Goal: Communication & Community: Answer question/provide support

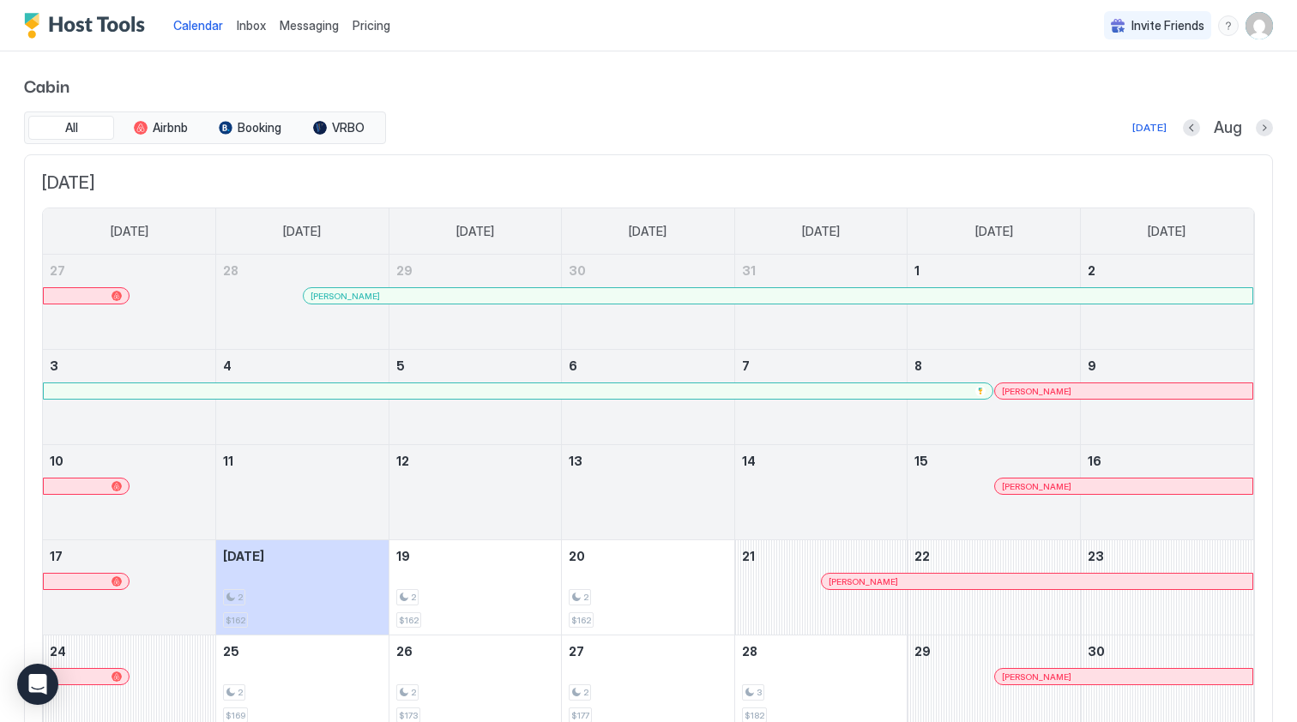
click at [315, 28] on span "Messaging" at bounding box center [309, 25] width 59 height 15
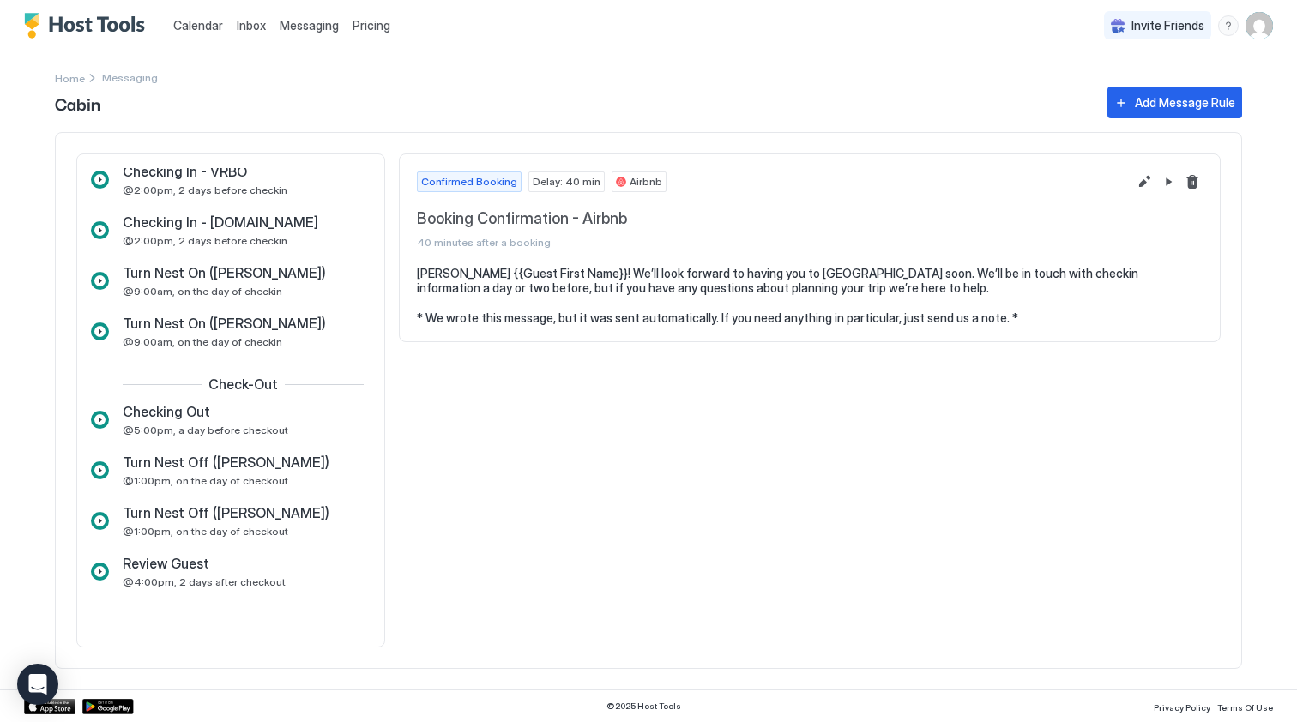
scroll to position [301, 0]
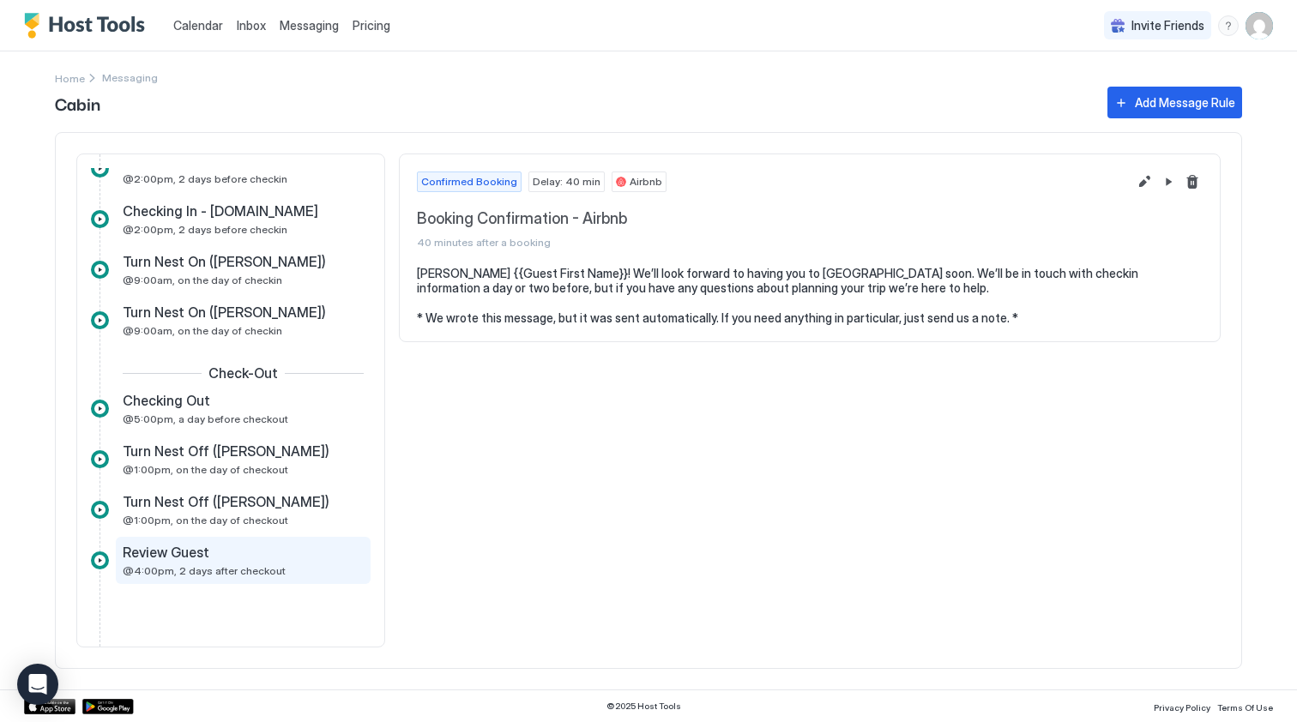
click at [247, 547] on div "Review Guest" at bounding box center [231, 552] width 217 height 17
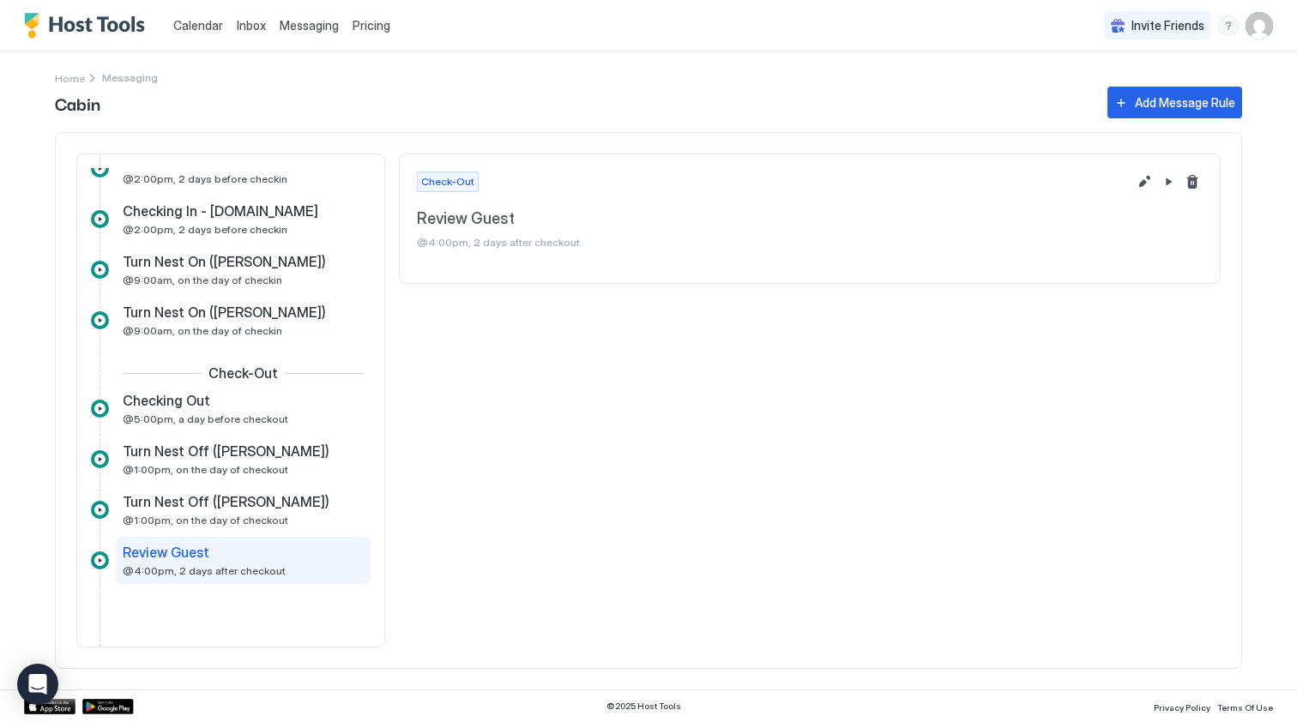
click at [128, 77] on span "Messaging" at bounding box center [130, 77] width 56 height 13
click at [317, 27] on span "Messaging" at bounding box center [309, 25] width 59 height 15
click at [200, 27] on span "Calendar" at bounding box center [198, 25] width 50 height 15
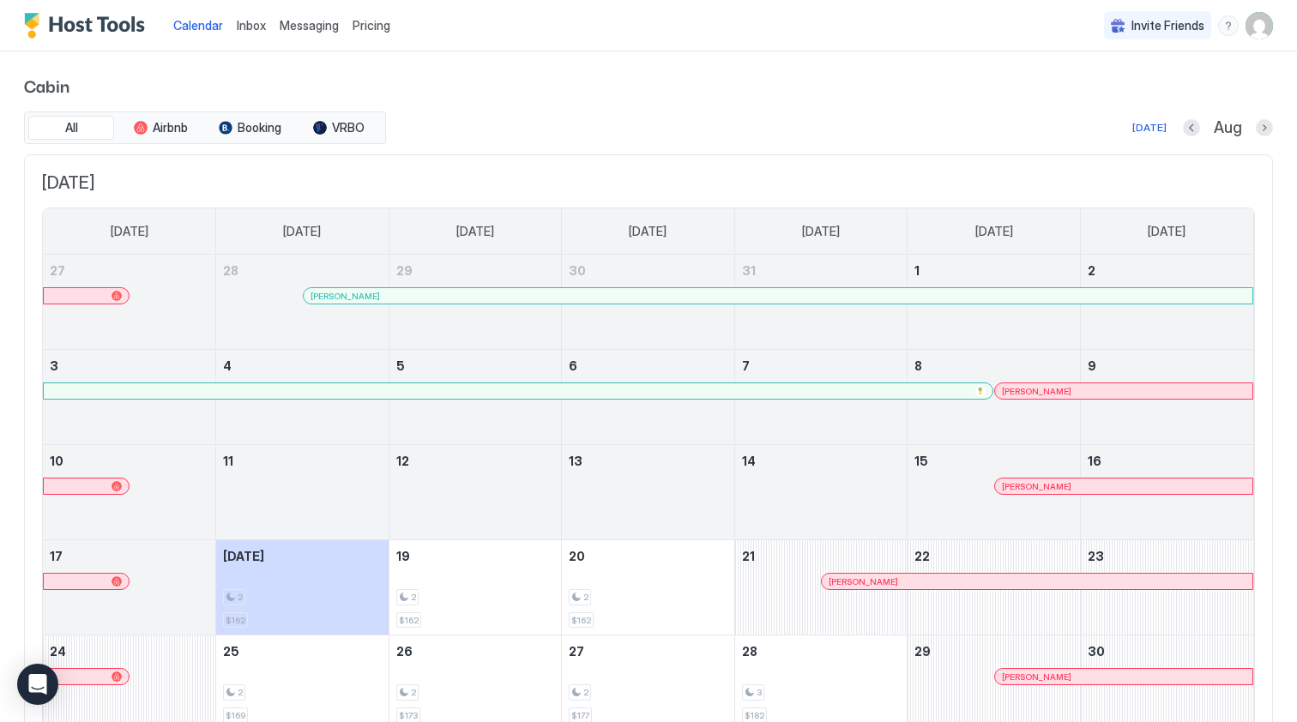
click at [90, 583] on div at bounding box center [90, 582] width 14 height 14
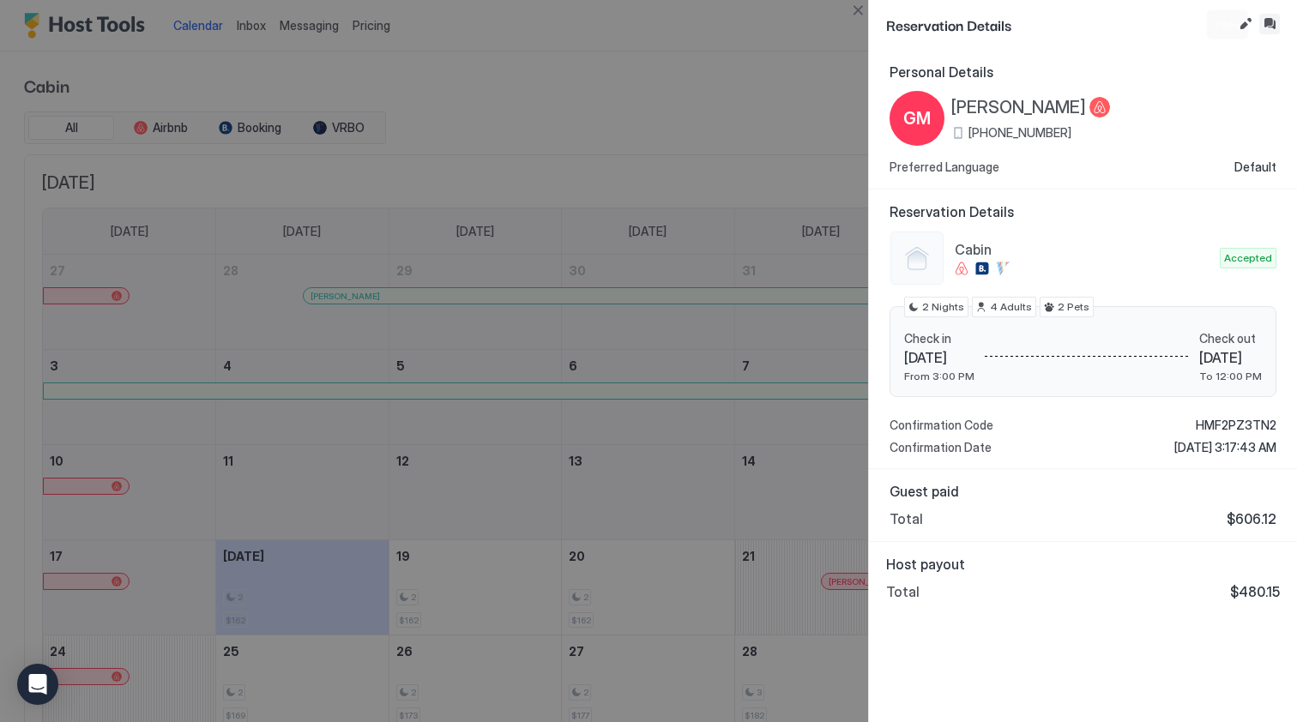
click at [1271, 21] on button "Inbox" at bounding box center [1269, 24] width 21 height 21
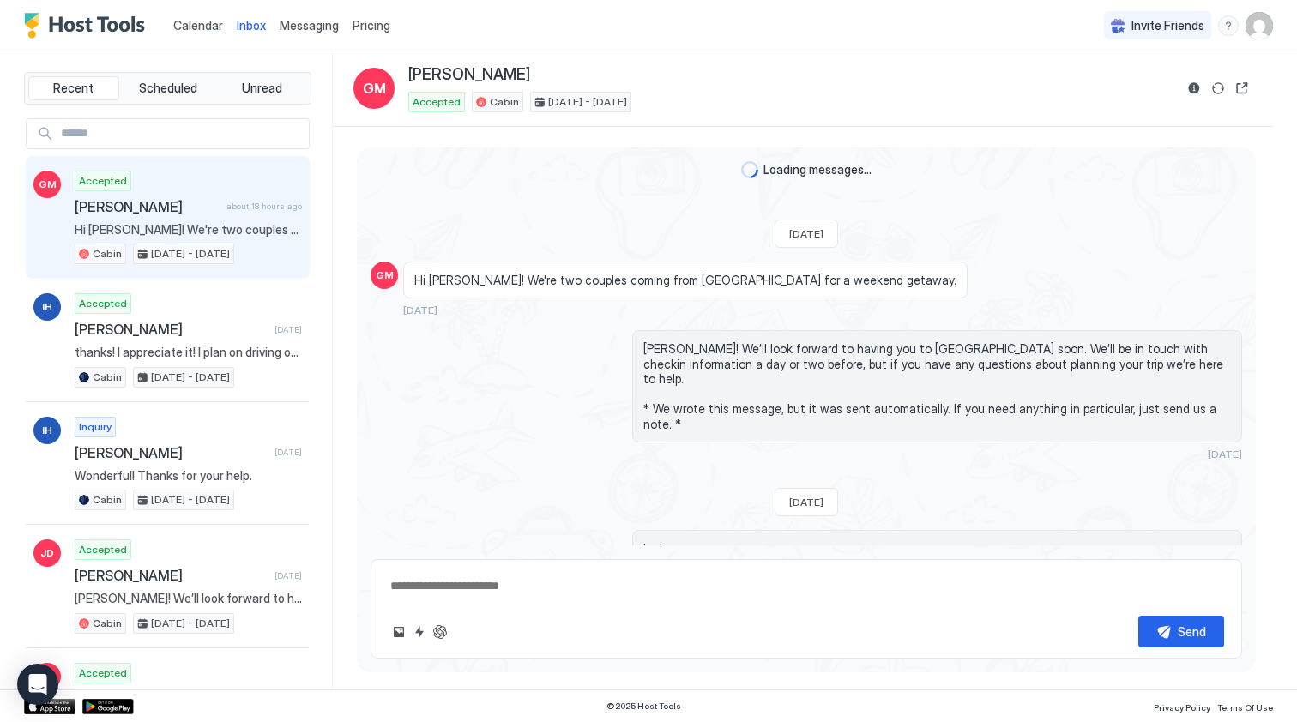
scroll to position [1373, 0]
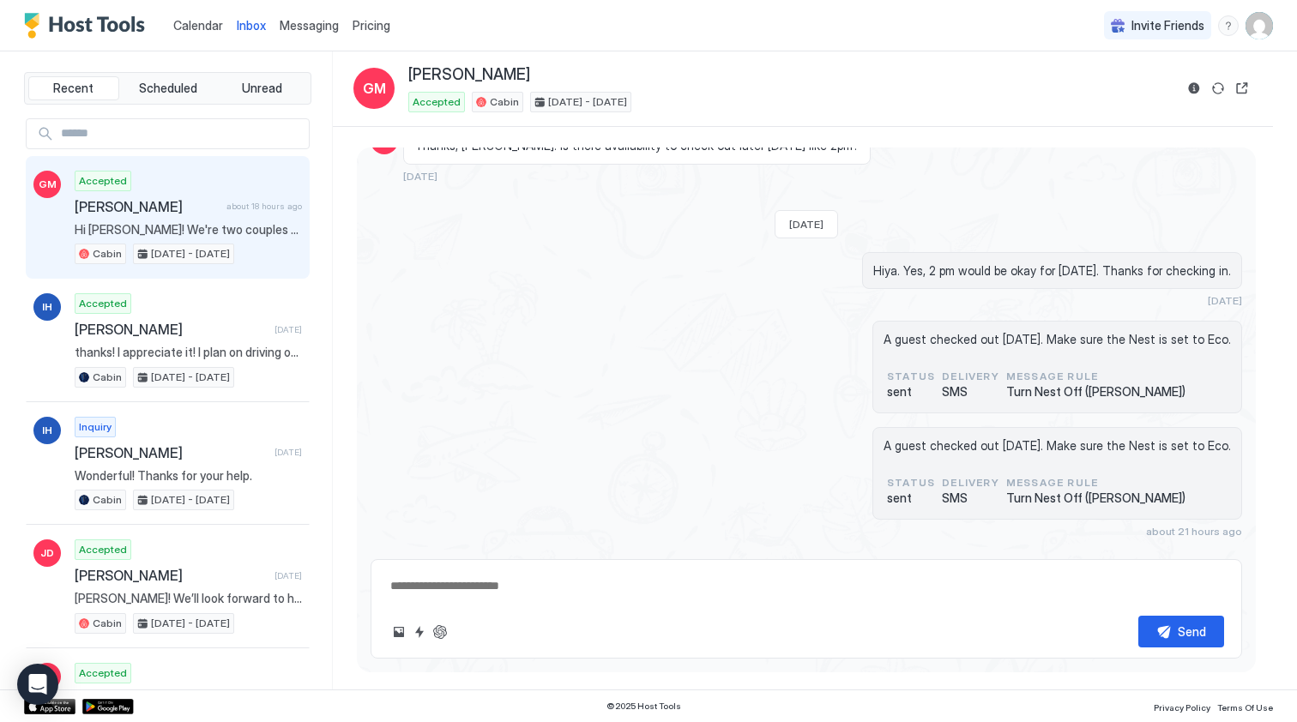
click at [1140, 624] on div "Scheduled Messages" at bounding box center [1164, 633] width 117 height 18
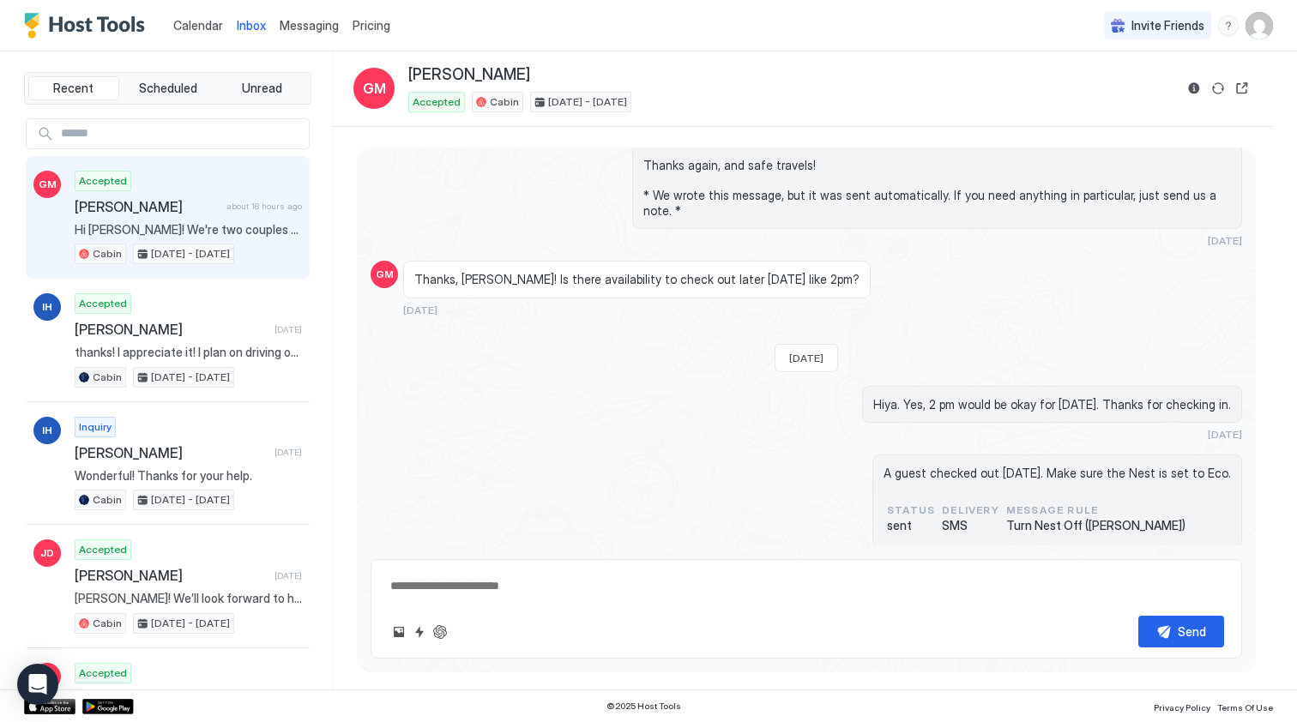
scroll to position [1765, 0]
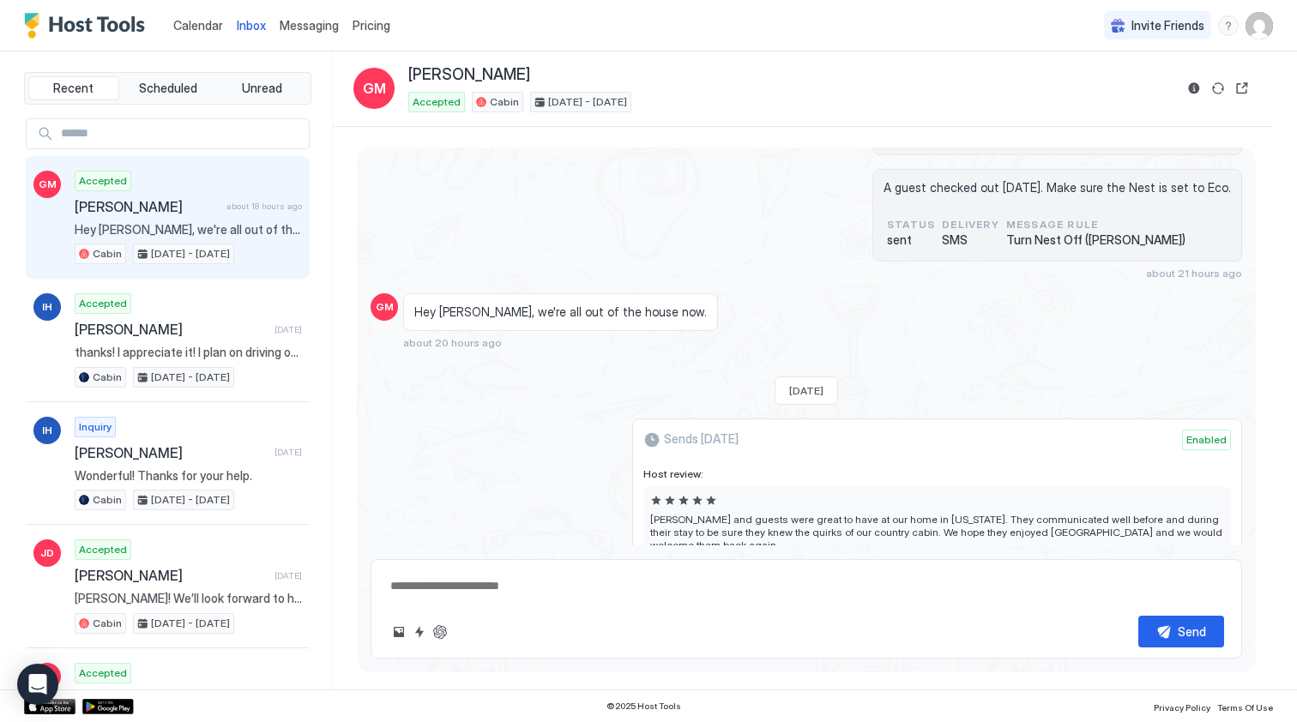
click at [1206, 582] on button "Send now" at bounding box center [1203, 590] width 17 height 17
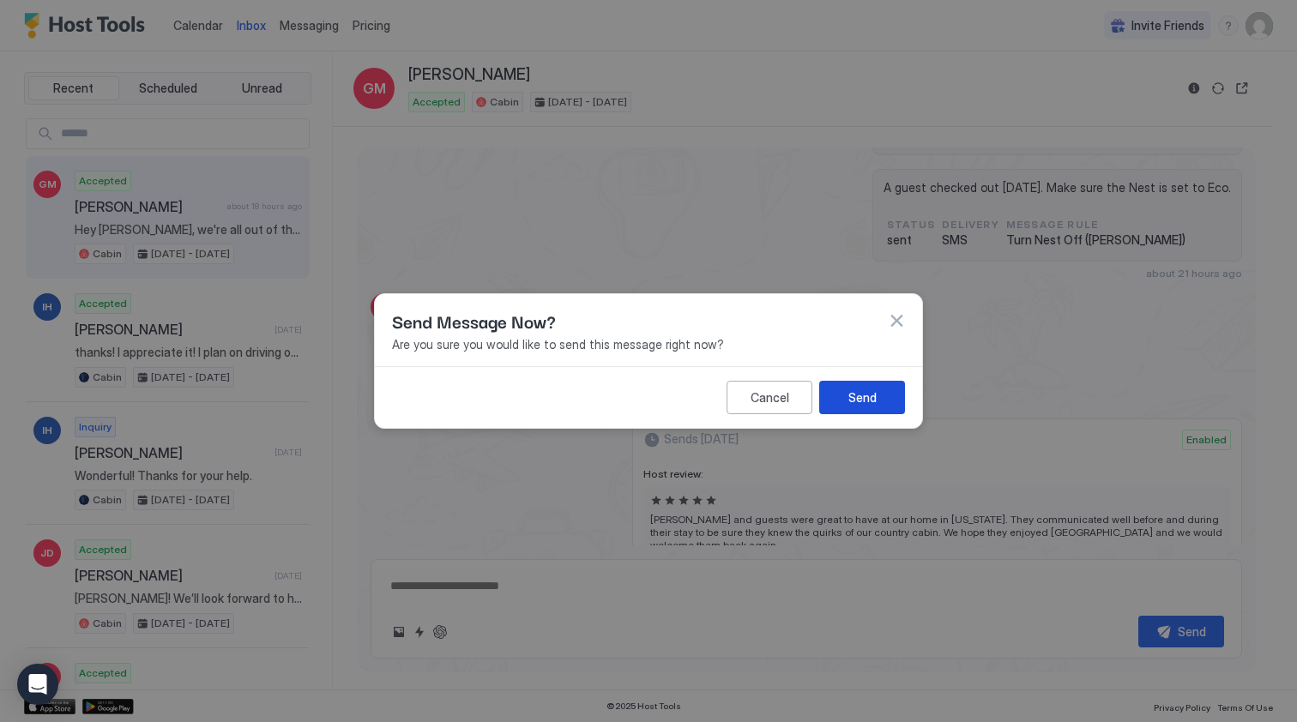
click at [890, 401] on button "Send" at bounding box center [862, 397] width 86 height 33
type textarea "*"
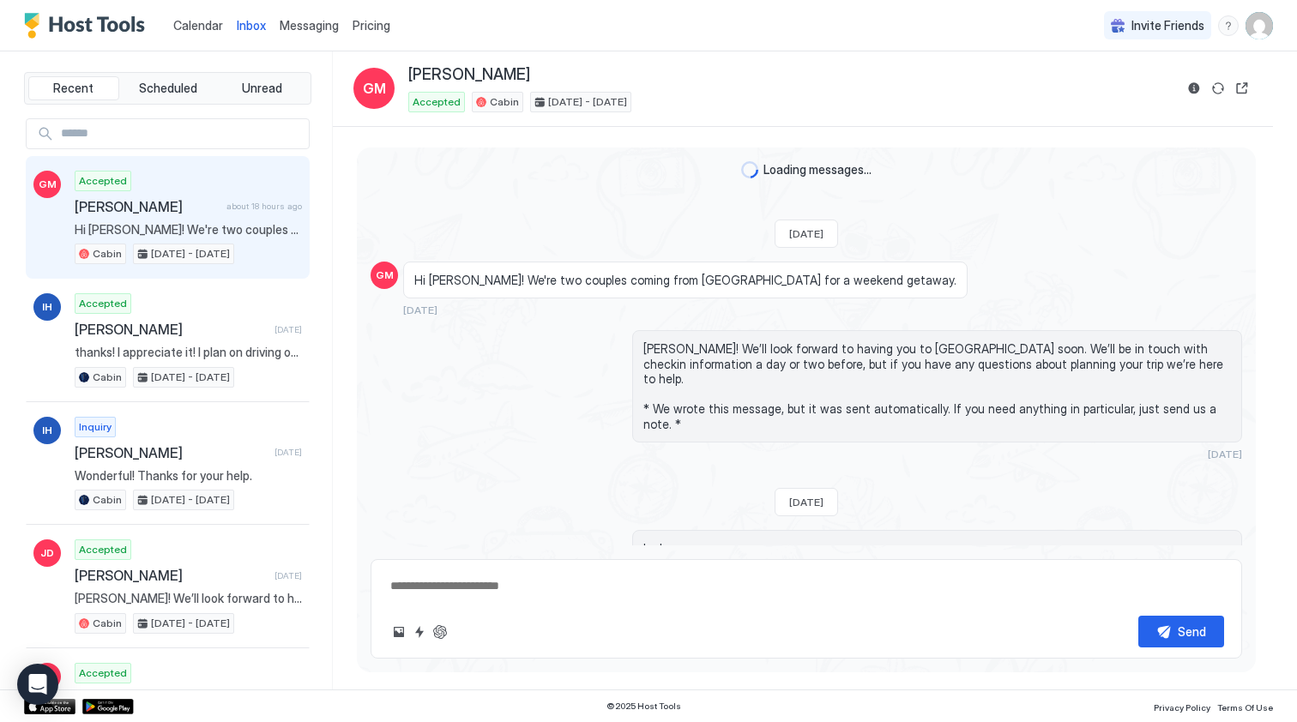
scroll to position [1432, 0]
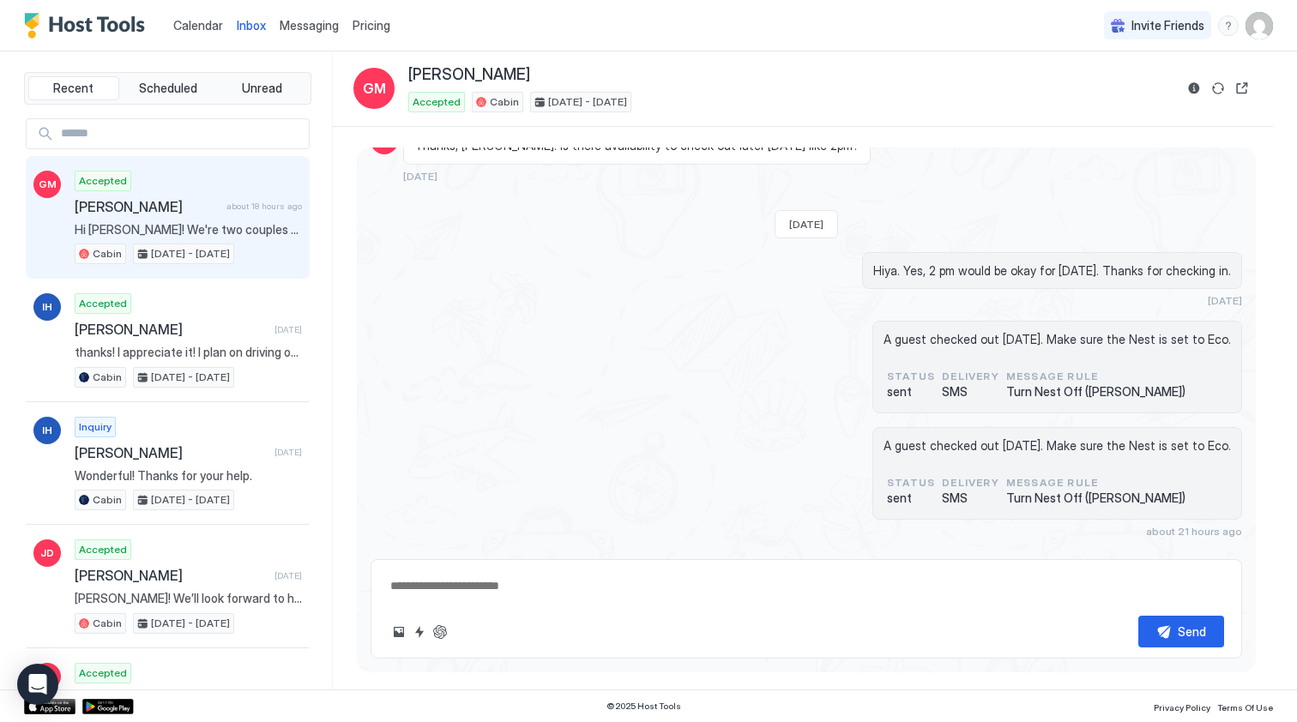
click at [1147, 624] on div "Scheduled Messages" at bounding box center [1164, 633] width 117 height 18
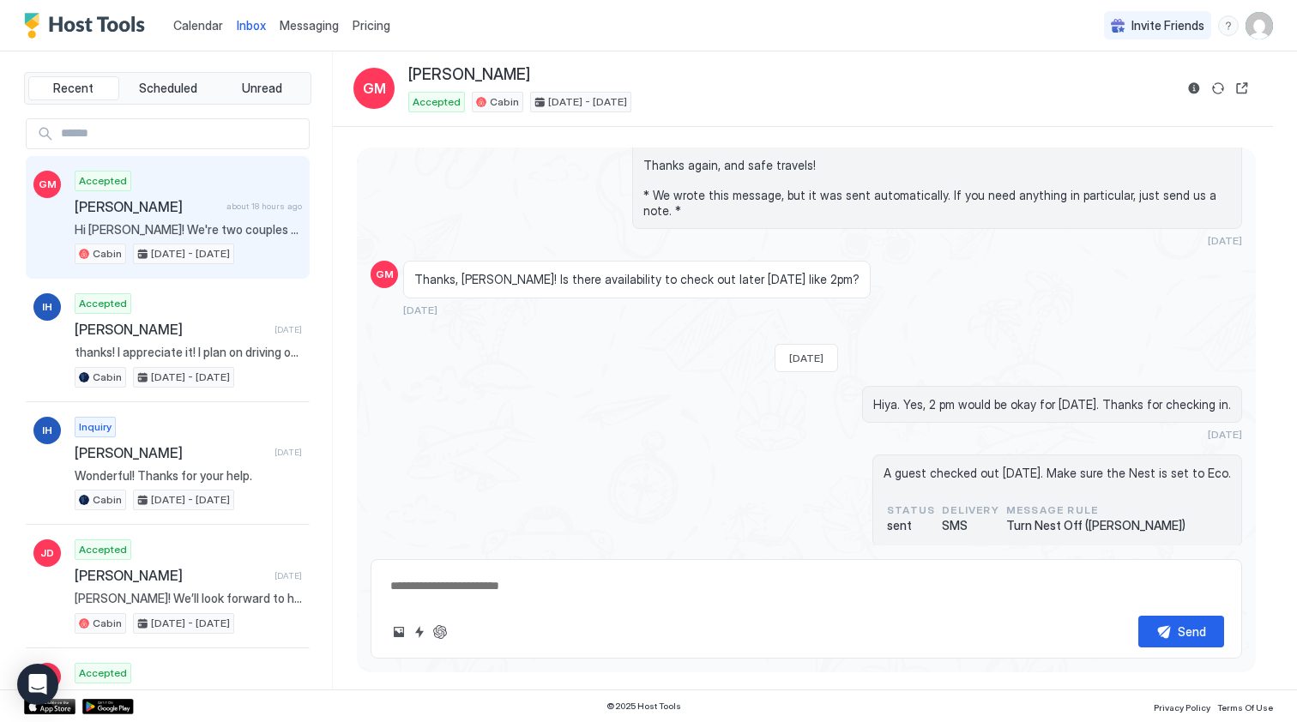
scroll to position [1564, 0]
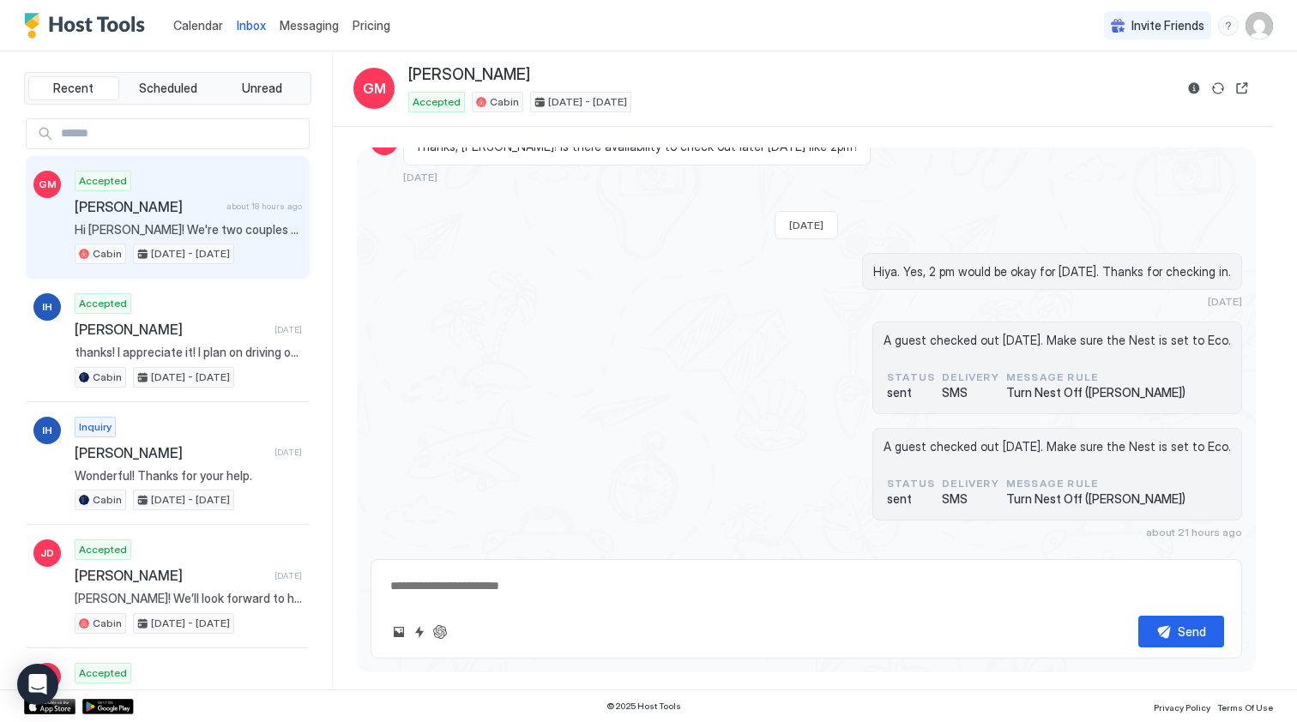
click at [1145, 624] on div "Scheduled Messages" at bounding box center [1164, 633] width 117 height 18
type textarea "*"
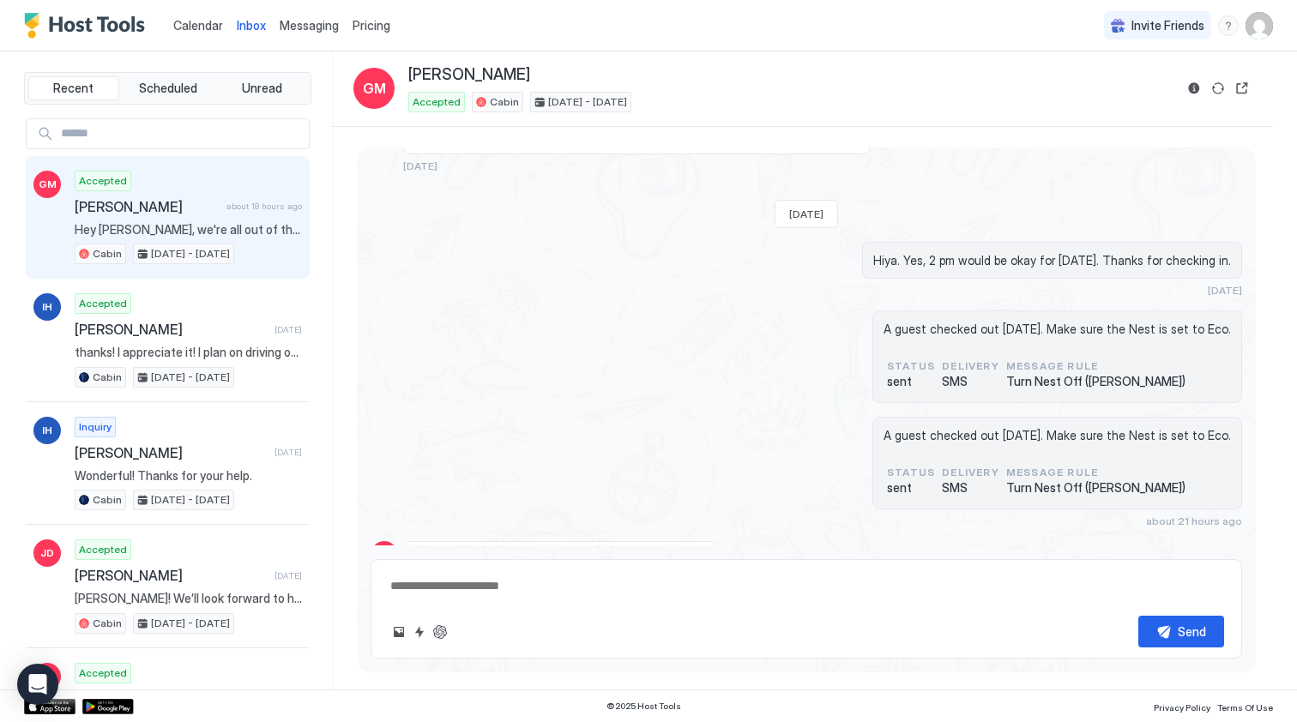
scroll to position [1432, 0]
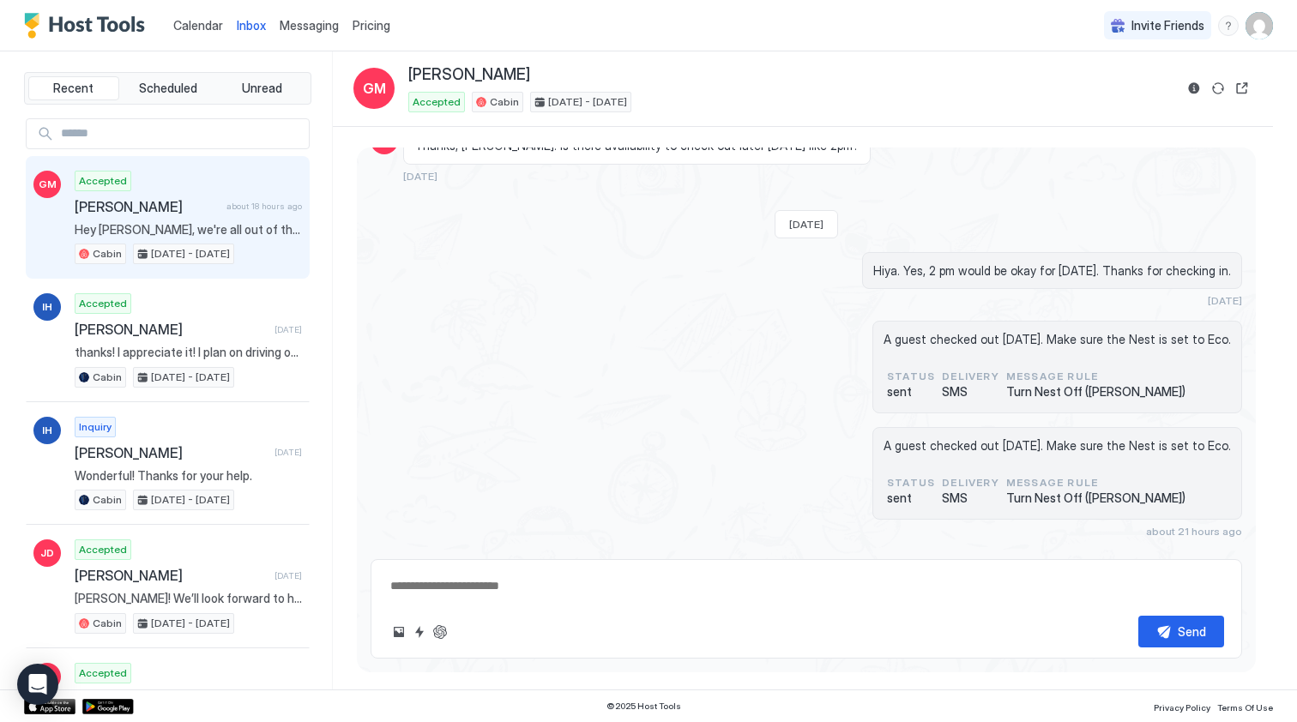
type textarea "*"
click at [902, 65] on div "[PERSON_NAME]" at bounding box center [790, 75] width 765 height 20
